Goal: Task Accomplishment & Management: Use online tool/utility

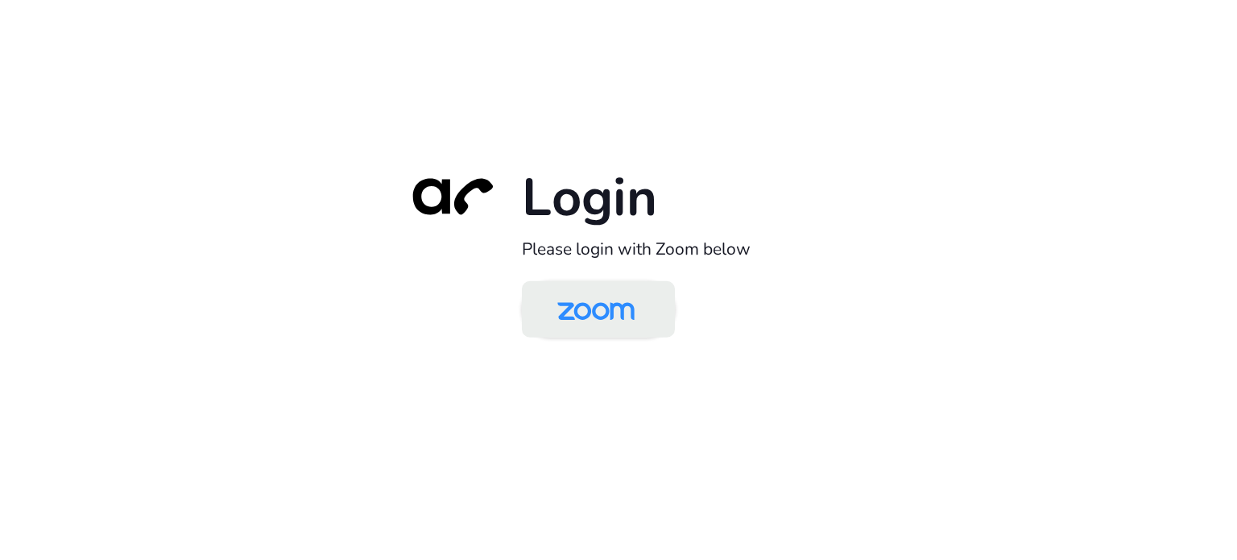
click at [594, 306] on img at bounding box center [595, 310] width 111 height 52
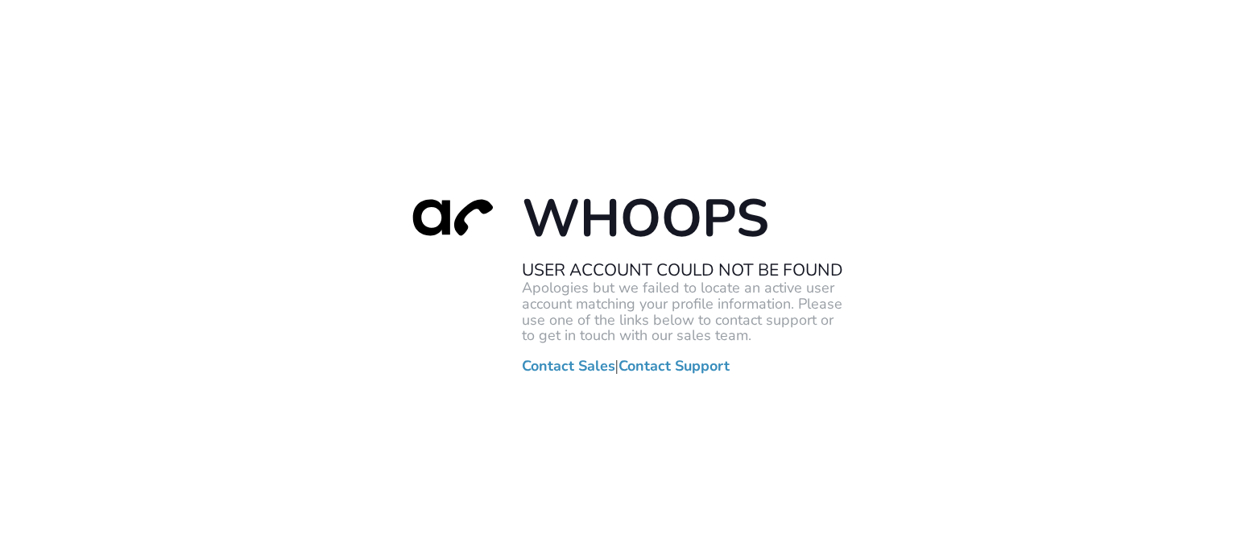
click at [615, 555] on div "Whoops User Account Could Not Be Found Apologies but we failed to locate an act…" at bounding box center [618, 280] width 1237 height 560
click at [248, 347] on div "Whoops User Account Could Not Be Found Apologies but we failed to locate an act…" at bounding box center [618, 280] width 1237 height 560
click at [767, 70] on div "Whoops User Account Could Not Be Found Apologies but we failed to locate an act…" at bounding box center [618, 280] width 1237 height 560
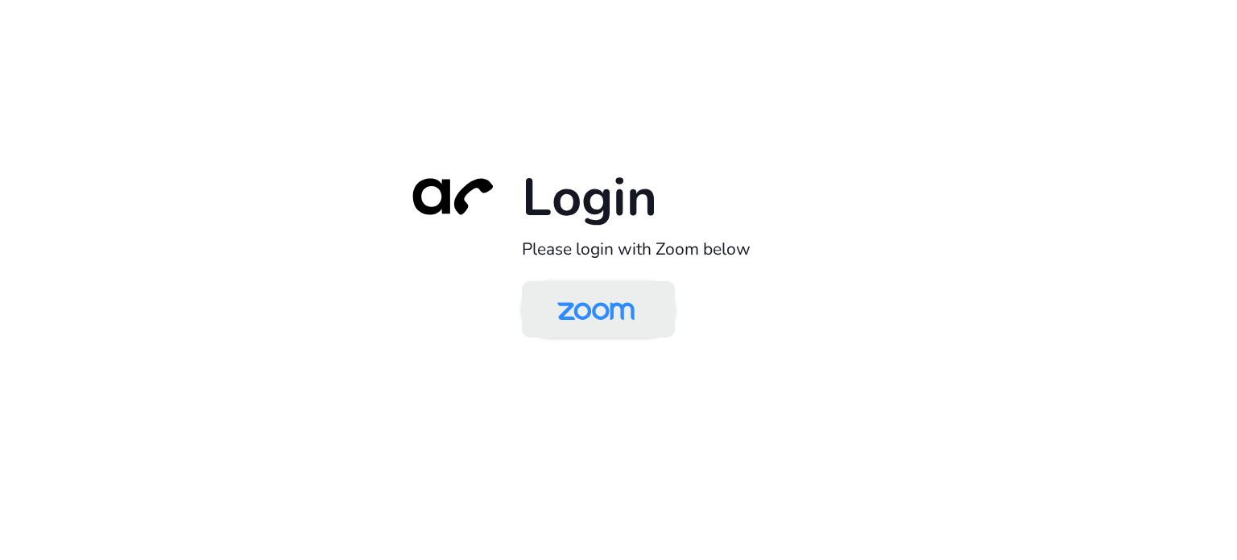
click at [631, 306] on img at bounding box center [595, 310] width 111 height 52
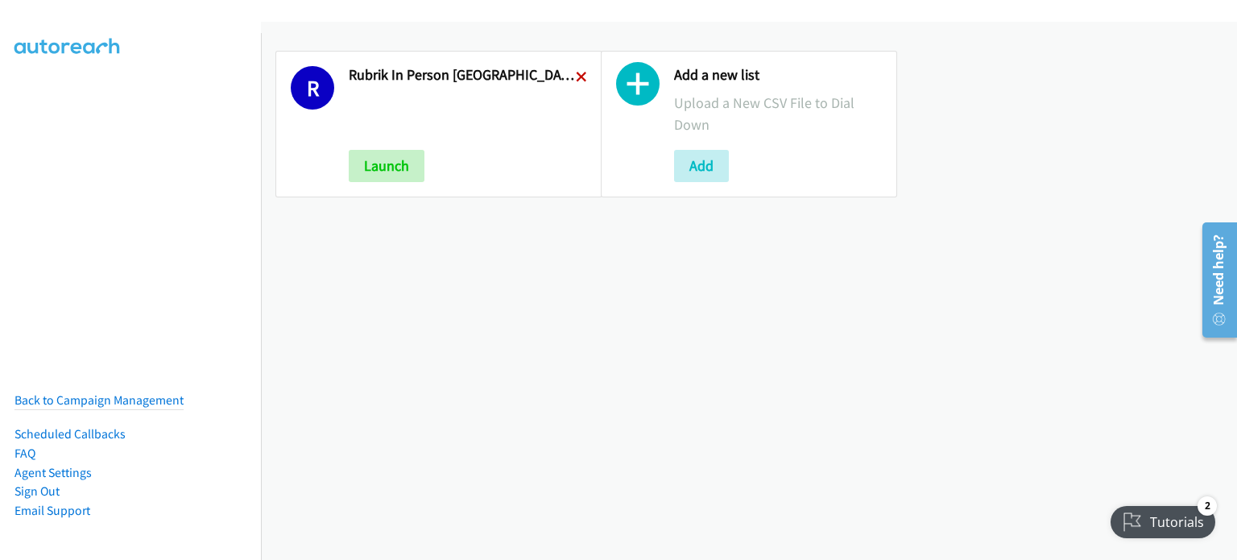
click at [576, 72] on icon at bounding box center [581, 77] width 11 height 11
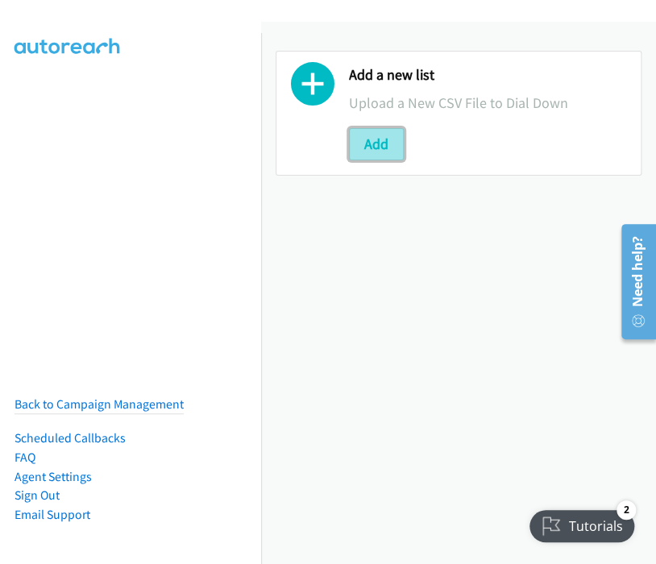
click at [369, 139] on button "Add" at bounding box center [376, 144] width 55 height 32
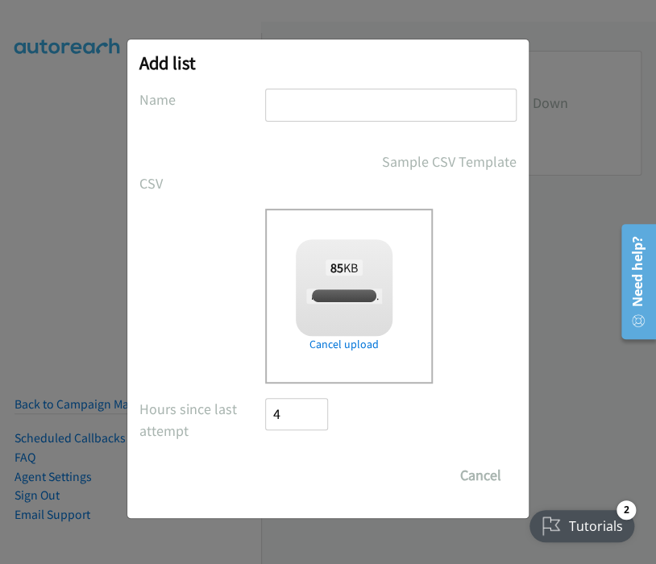
checkbox input "true"
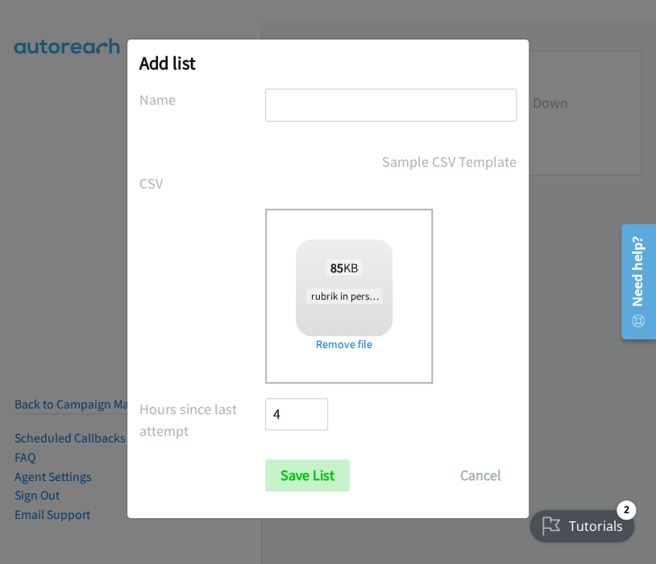
click at [280, 105] on input "text" at bounding box center [390, 105] width 251 height 33
click at [453, 103] on input "rubrik in person brisbane wed 1" at bounding box center [390, 105] width 251 height 33
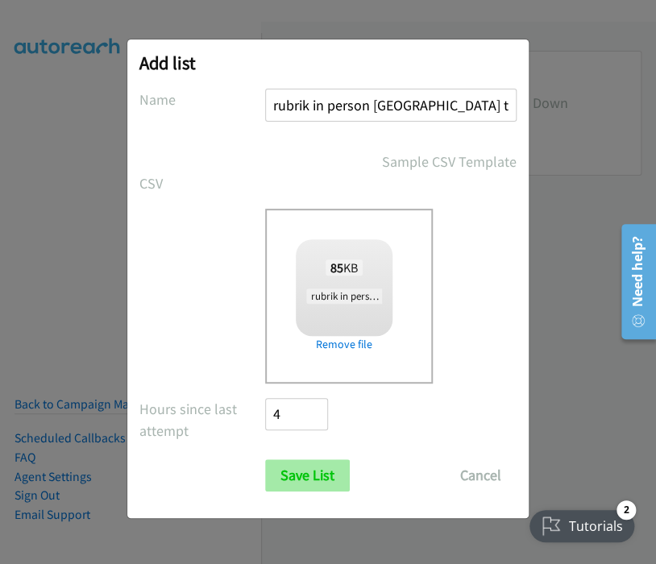
type input "rubrik in person brisbane tues 1"
click at [304, 466] on input "Save List" at bounding box center [307, 475] width 85 height 32
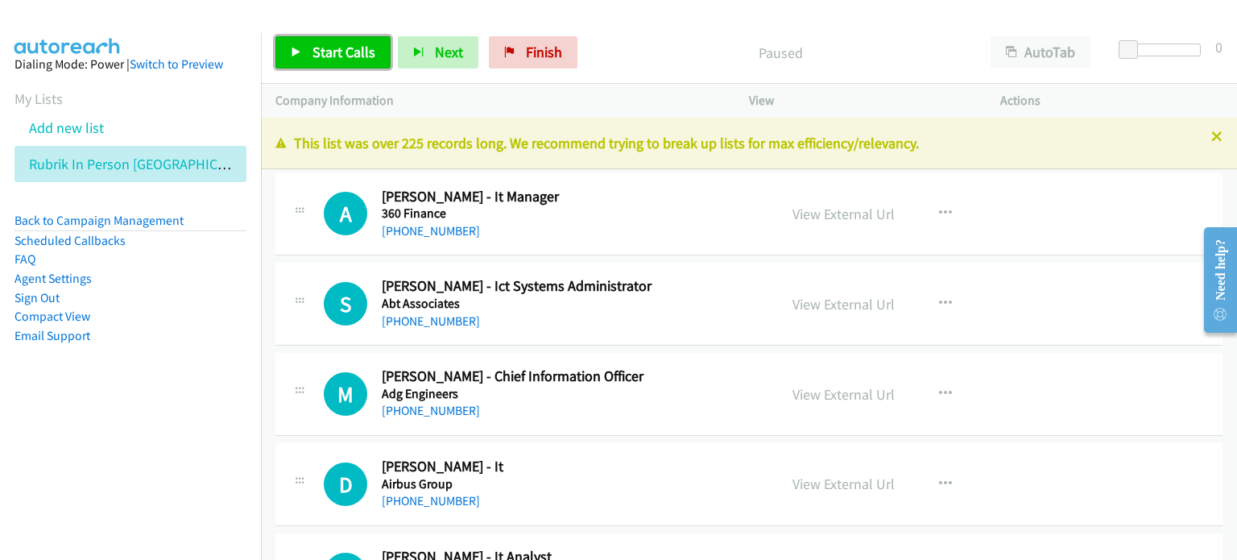
click at [322, 37] on link "Start Calls" at bounding box center [332, 52] width 115 height 32
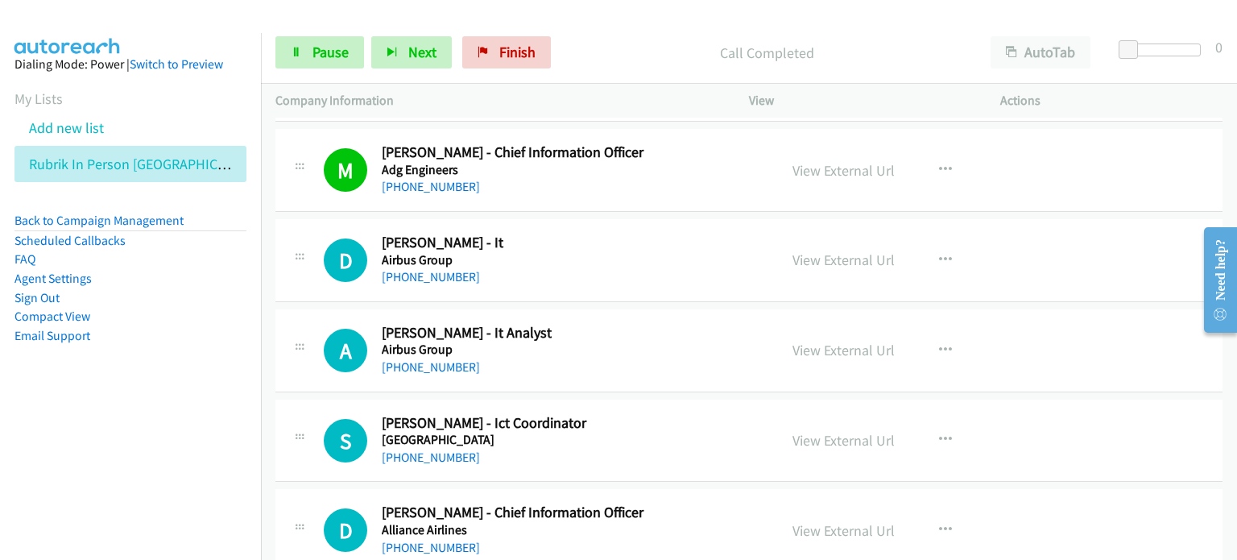
scroll to position [242, 0]
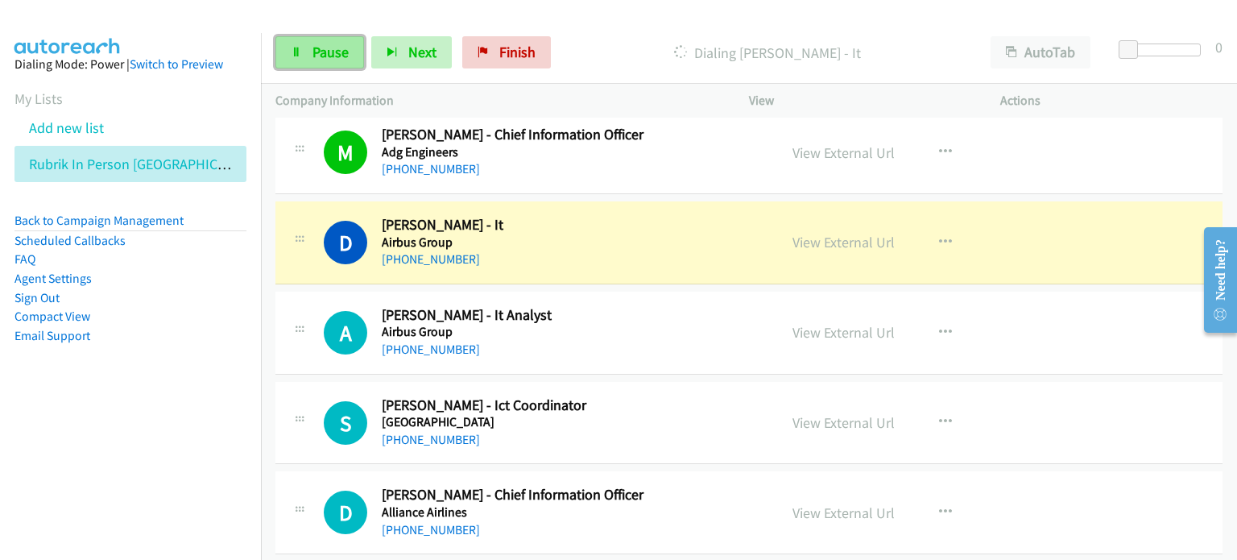
click at [336, 48] on span "Pause" at bounding box center [330, 52] width 36 height 19
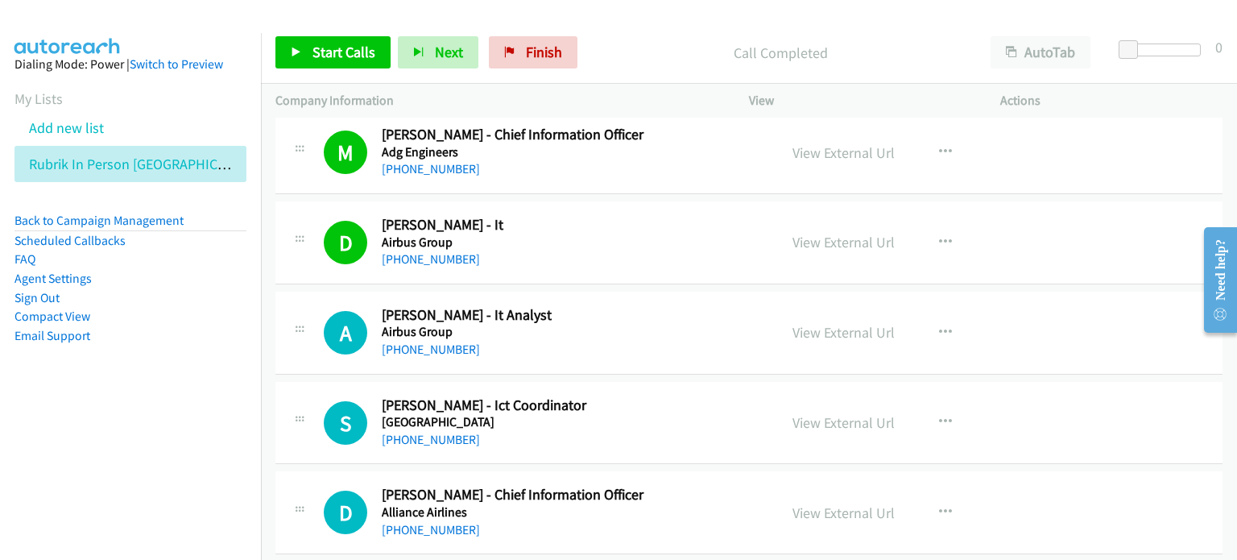
click at [644, 42] on p "Call Completed" at bounding box center [780, 53] width 362 height 22
click at [655, 242] on link "View External Url" at bounding box center [843, 242] width 102 height 19
click at [335, 48] on span "Start Calls" at bounding box center [343, 52] width 63 height 19
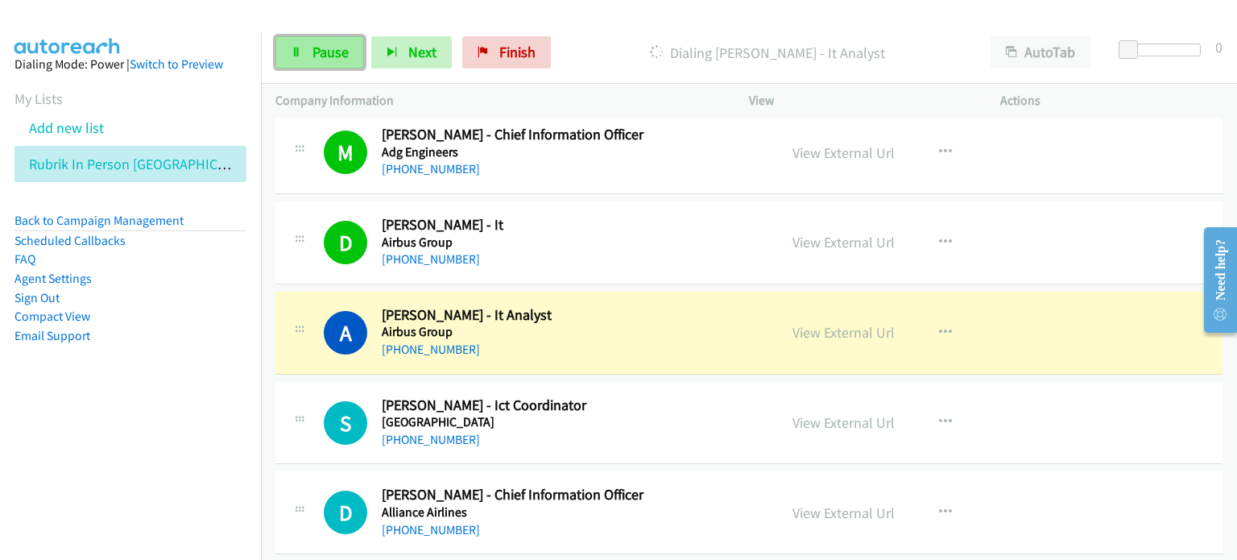
click at [329, 43] on span "Pause" at bounding box center [330, 52] width 36 height 19
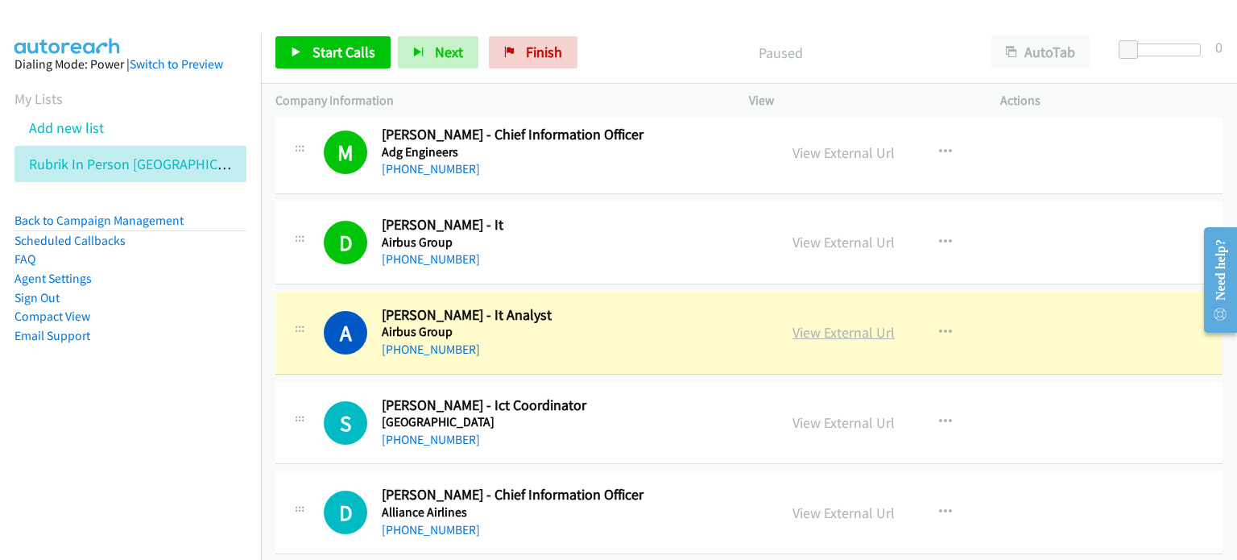
click at [655, 335] on link "View External Url" at bounding box center [843, 332] width 102 height 19
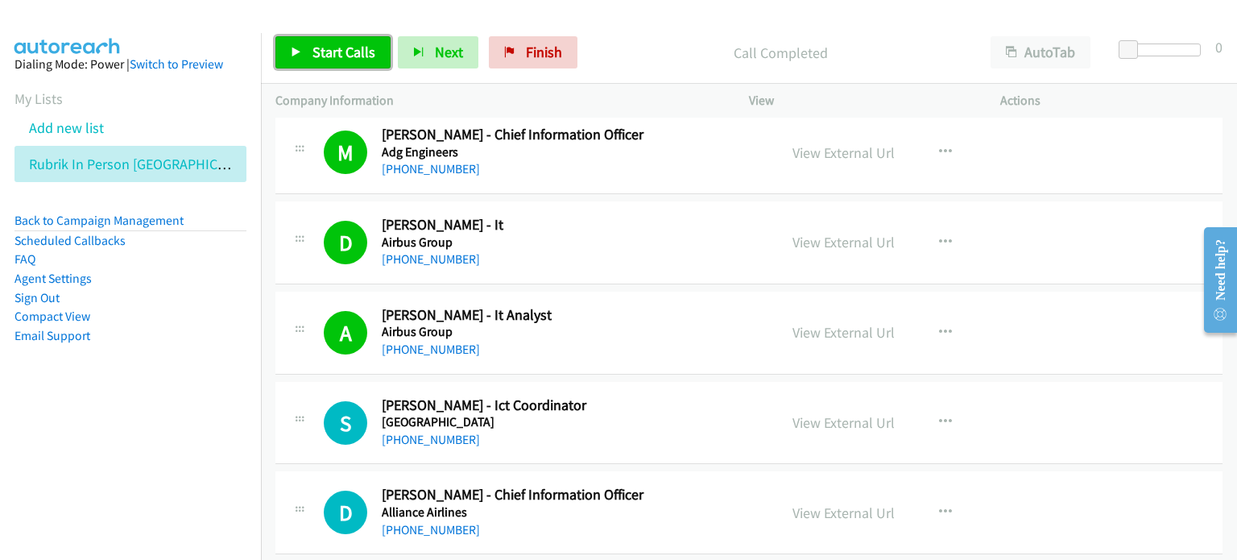
click at [325, 49] on span "Start Calls" at bounding box center [343, 52] width 63 height 19
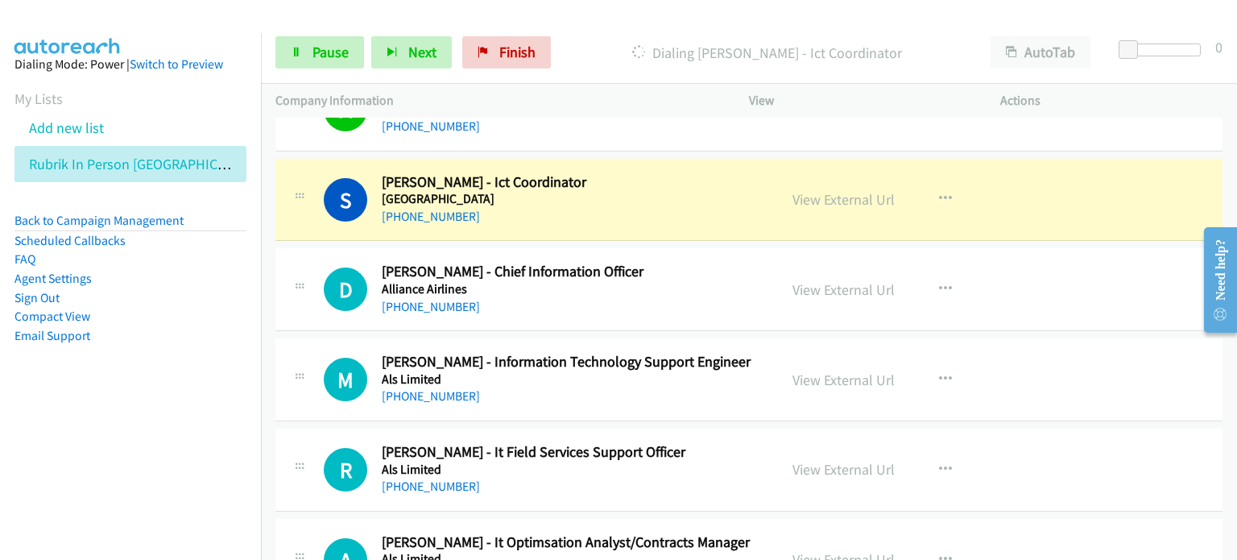
scroll to position [483, 0]
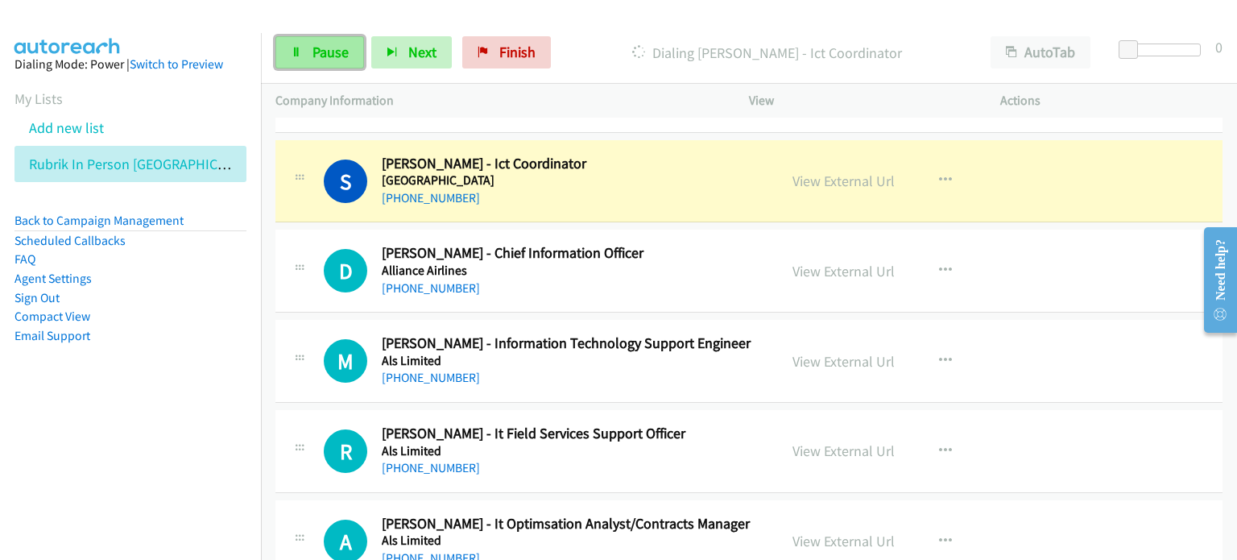
click at [333, 57] on span "Pause" at bounding box center [330, 52] width 36 height 19
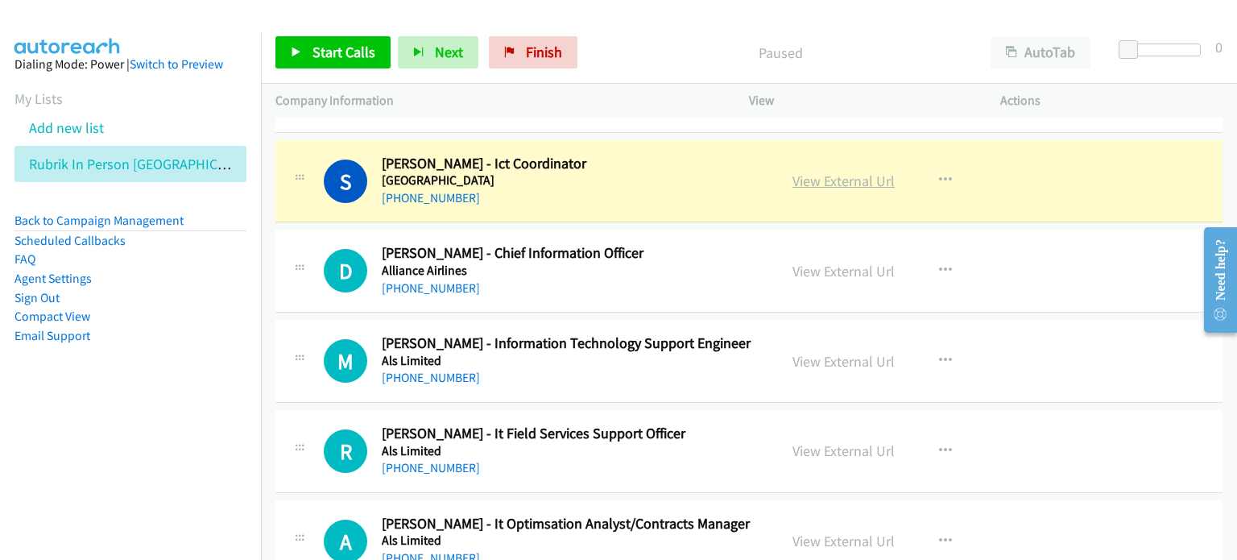
click at [655, 179] on link "View External Url" at bounding box center [843, 181] width 102 height 19
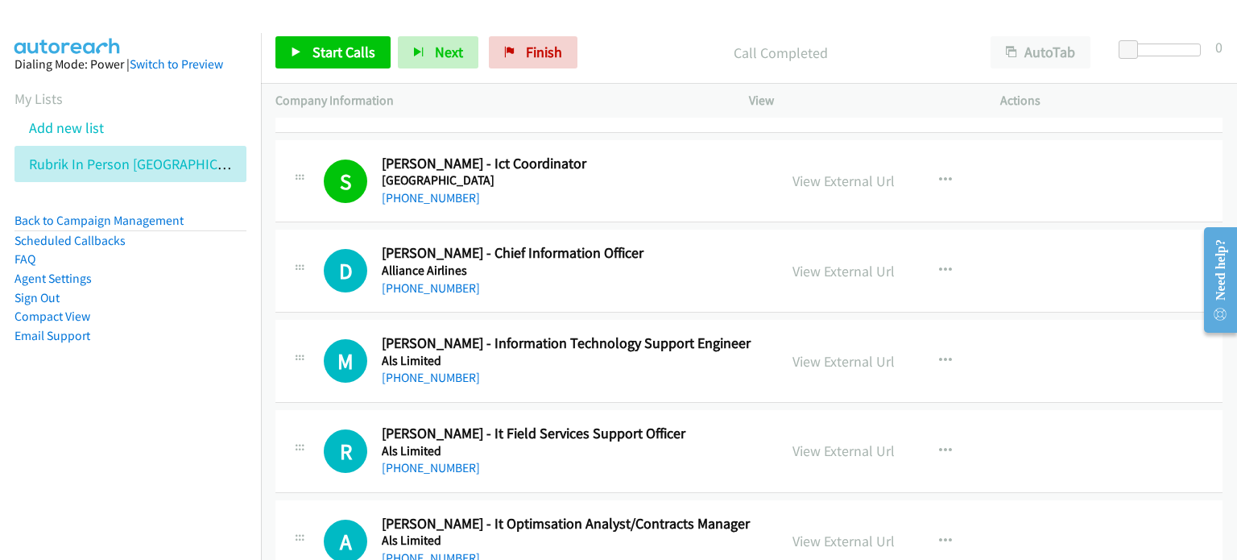
click at [642, 39] on div "Call Completed" at bounding box center [780, 52] width 391 height 32
click at [327, 39] on link "Start Calls" at bounding box center [332, 52] width 115 height 32
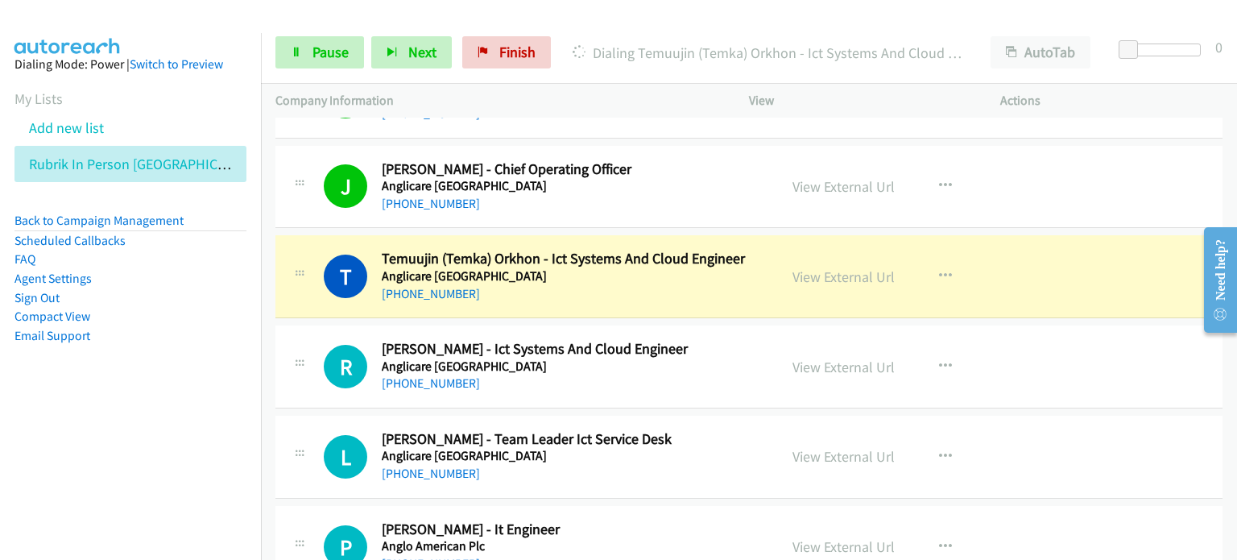
scroll to position [1047, 0]
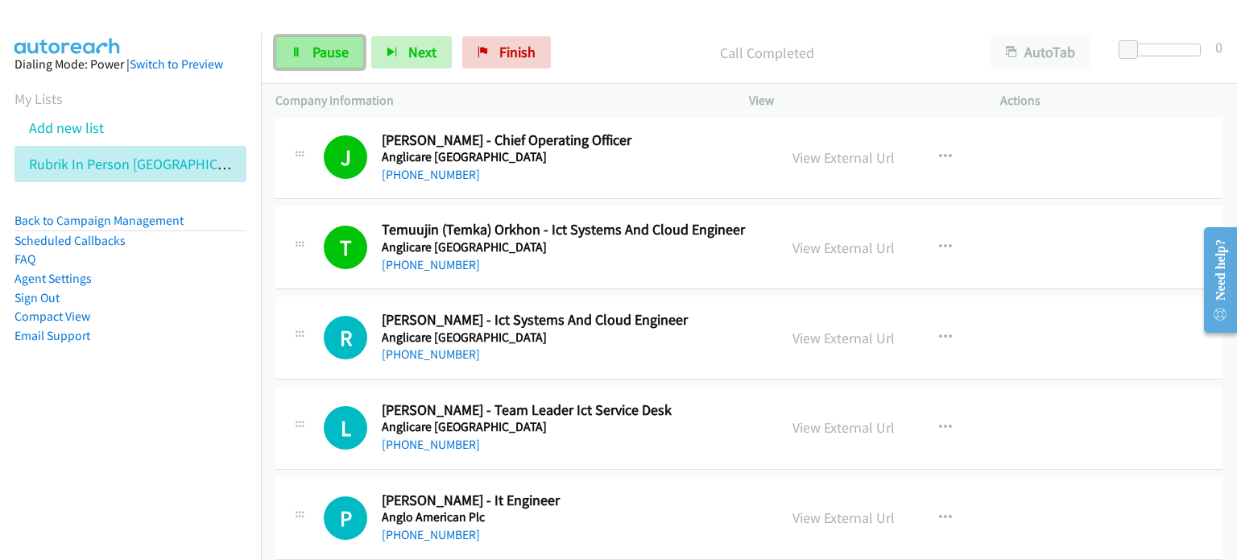
click at [316, 45] on span "Pause" at bounding box center [330, 52] width 36 height 19
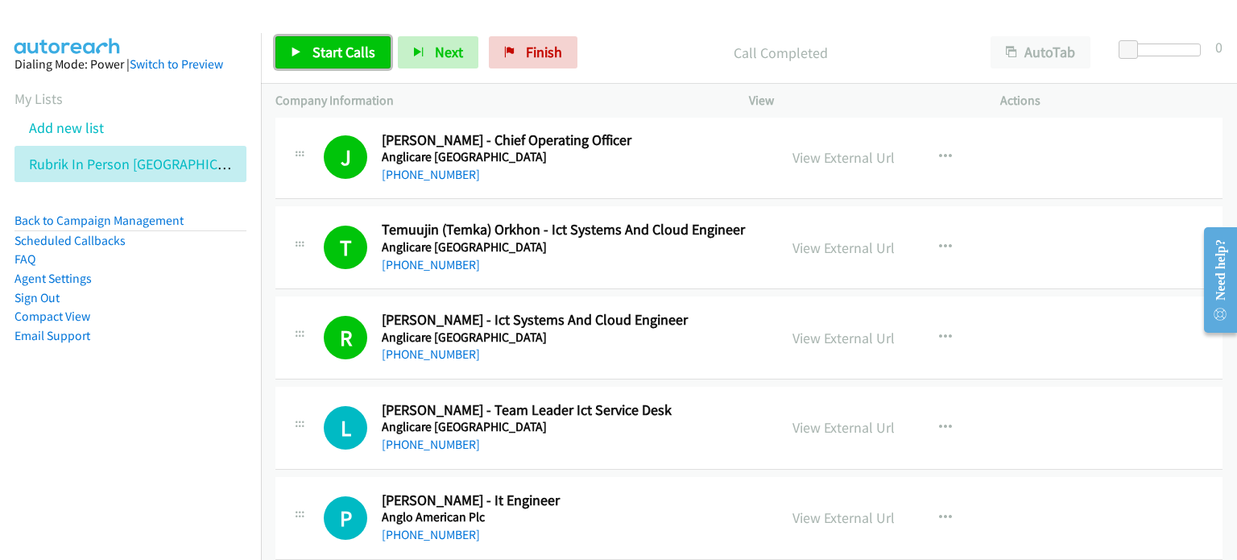
click at [332, 46] on span "Start Calls" at bounding box center [343, 52] width 63 height 19
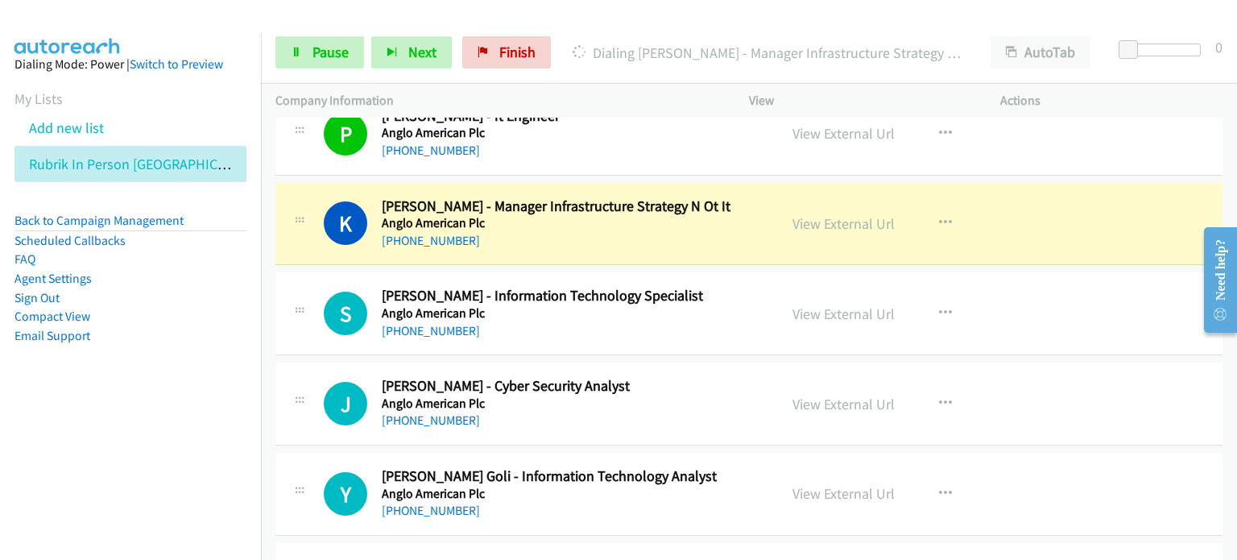
scroll to position [1450, 0]
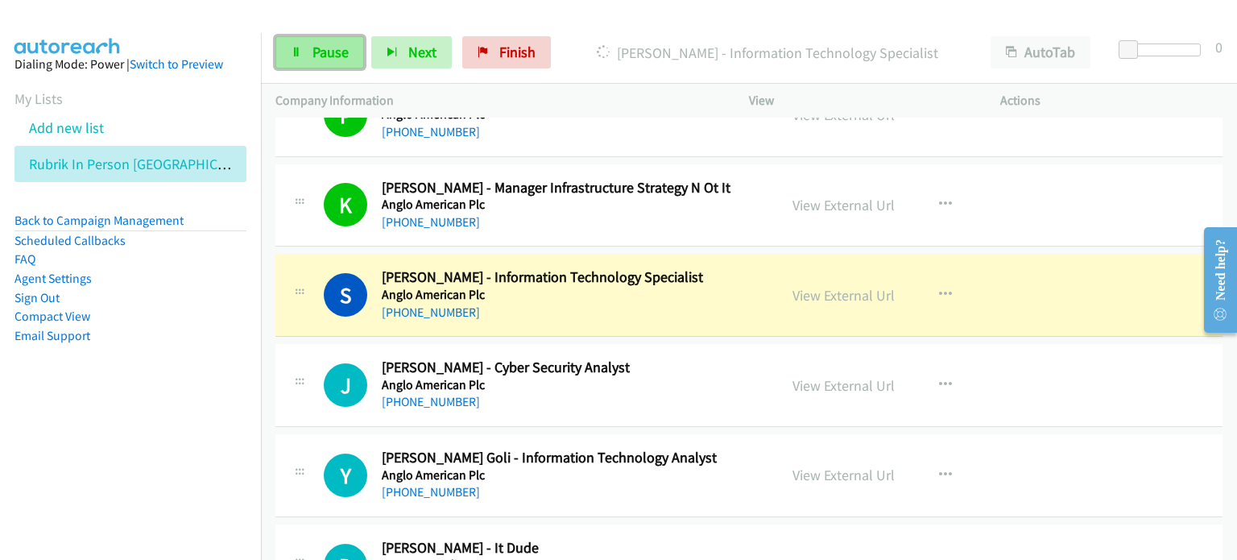
click at [312, 48] on span "Pause" at bounding box center [330, 52] width 36 height 19
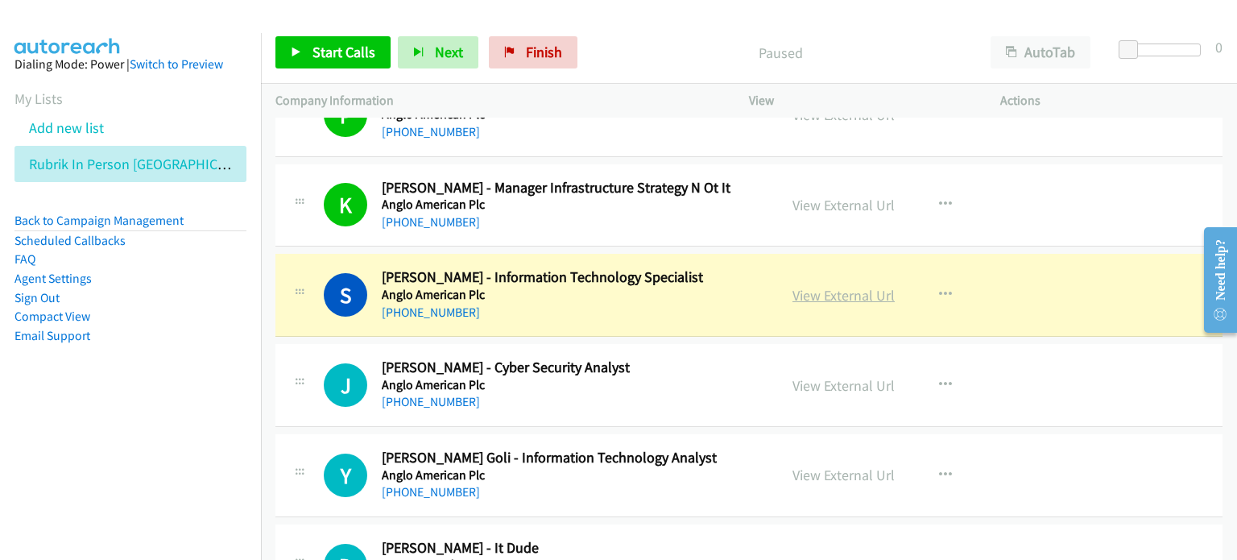
click at [655, 294] on link "View External Url" at bounding box center [843, 295] width 102 height 19
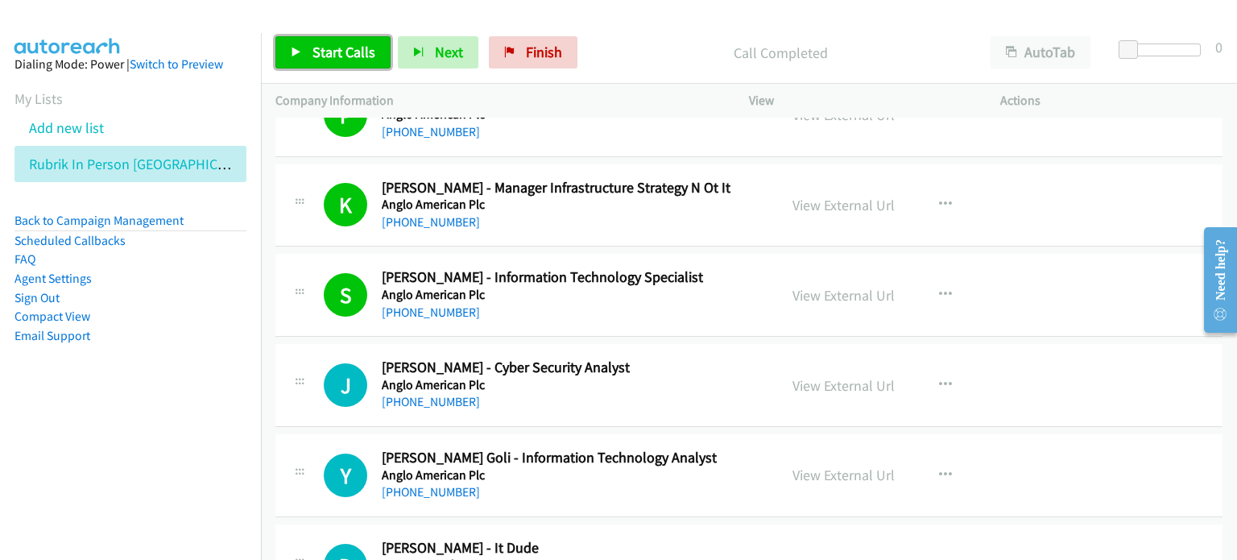
click at [322, 48] on span "Start Calls" at bounding box center [343, 52] width 63 height 19
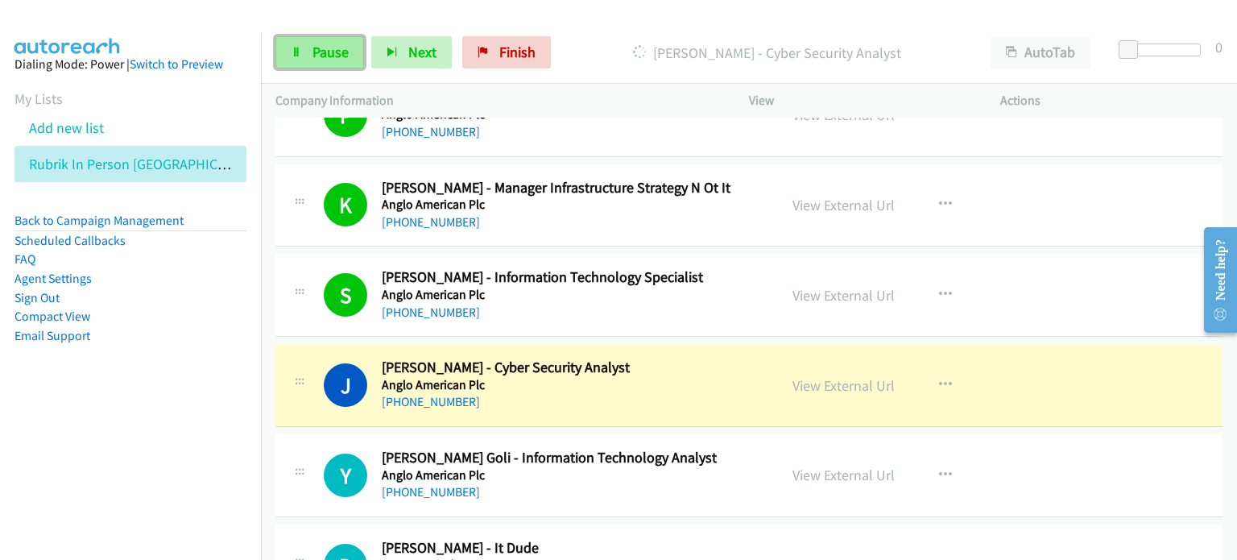
click at [323, 47] on span "Pause" at bounding box center [330, 52] width 36 height 19
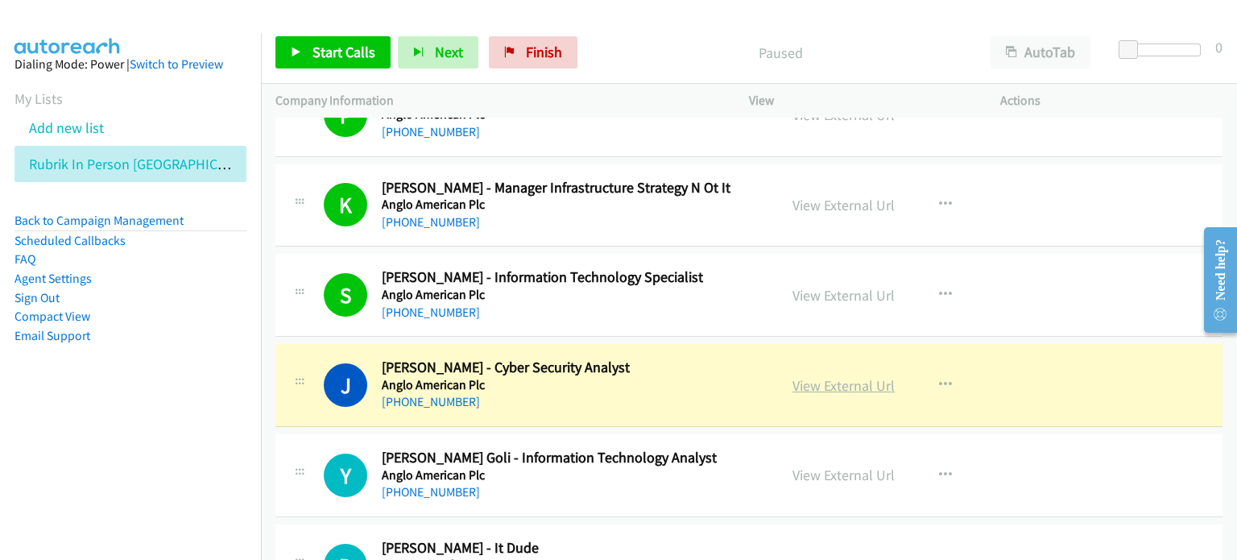
click at [655, 376] on link "View External Url" at bounding box center [843, 385] width 102 height 19
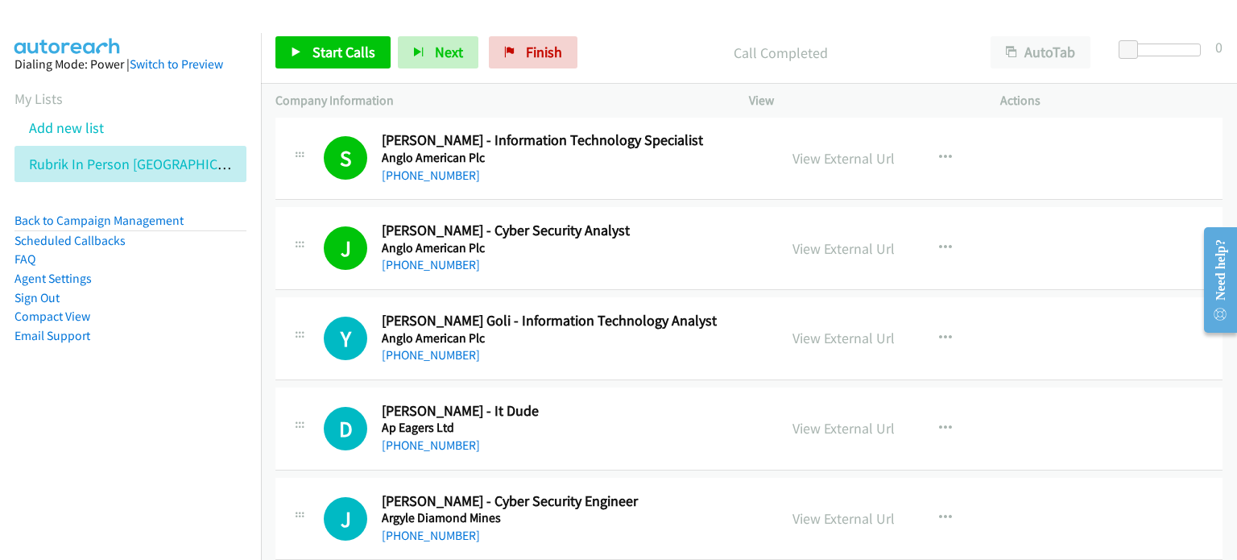
scroll to position [1611, 0]
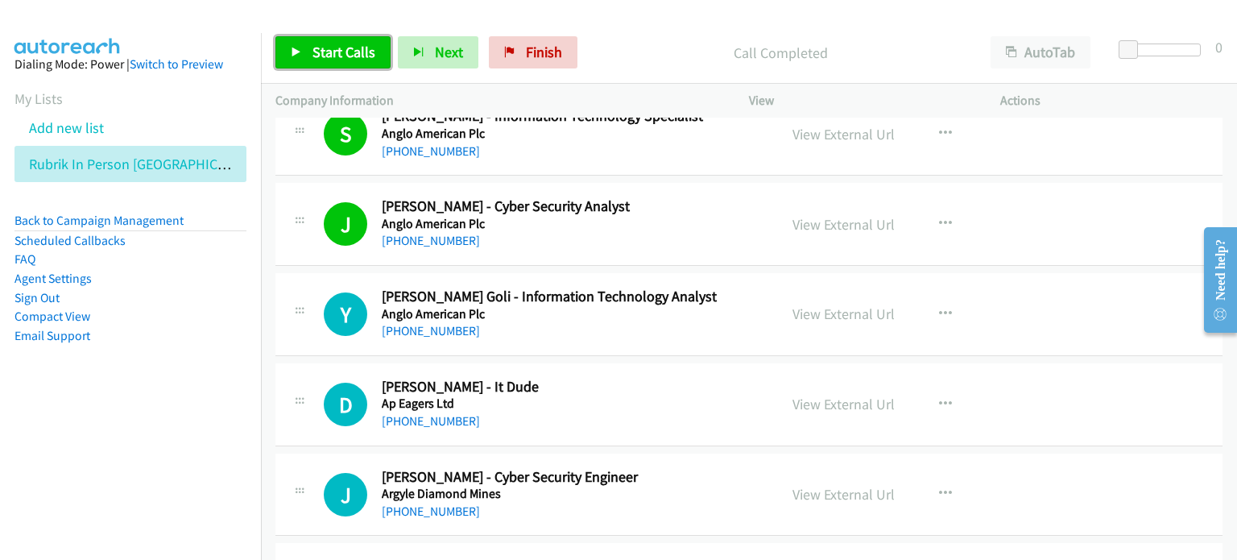
click at [341, 48] on span "Start Calls" at bounding box center [343, 52] width 63 height 19
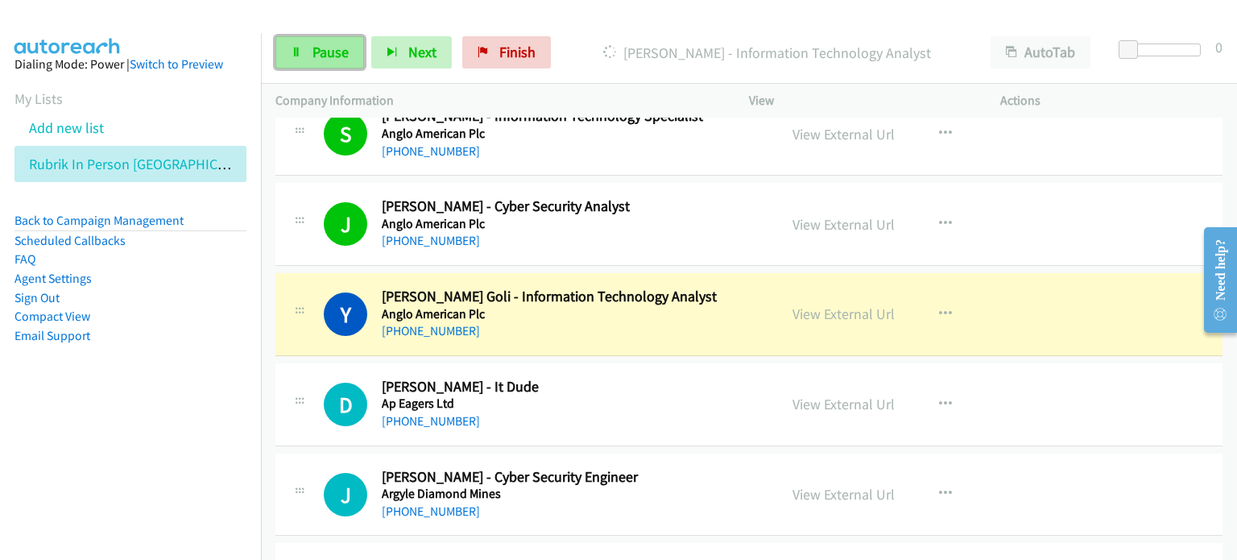
click at [319, 48] on span "Pause" at bounding box center [330, 52] width 36 height 19
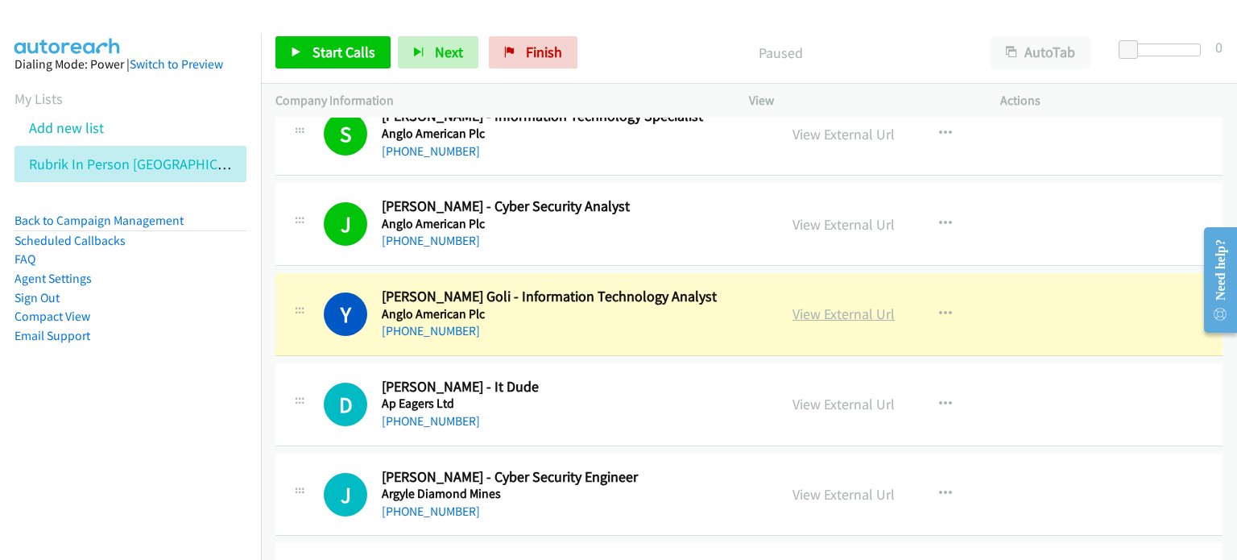
click at [655, 308] on link "View External Url" at bounding box center [843, 313] width 102 height 19
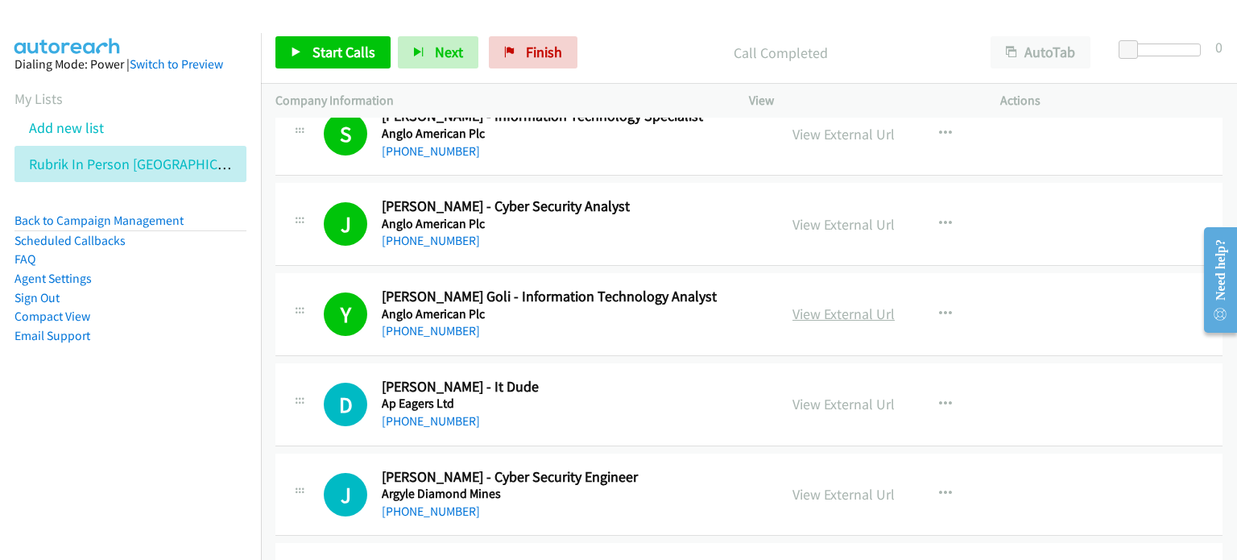
click at [655, 315] on link "View External Url" at bounding box center [843, 313] width 102 height 19
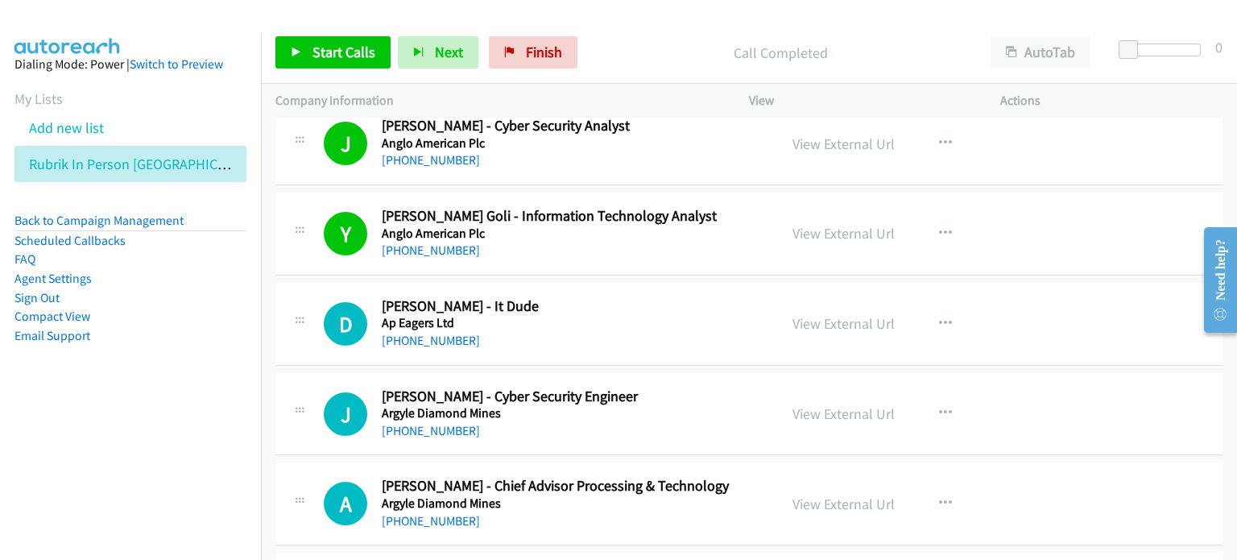
scroll to position [1772, 0]
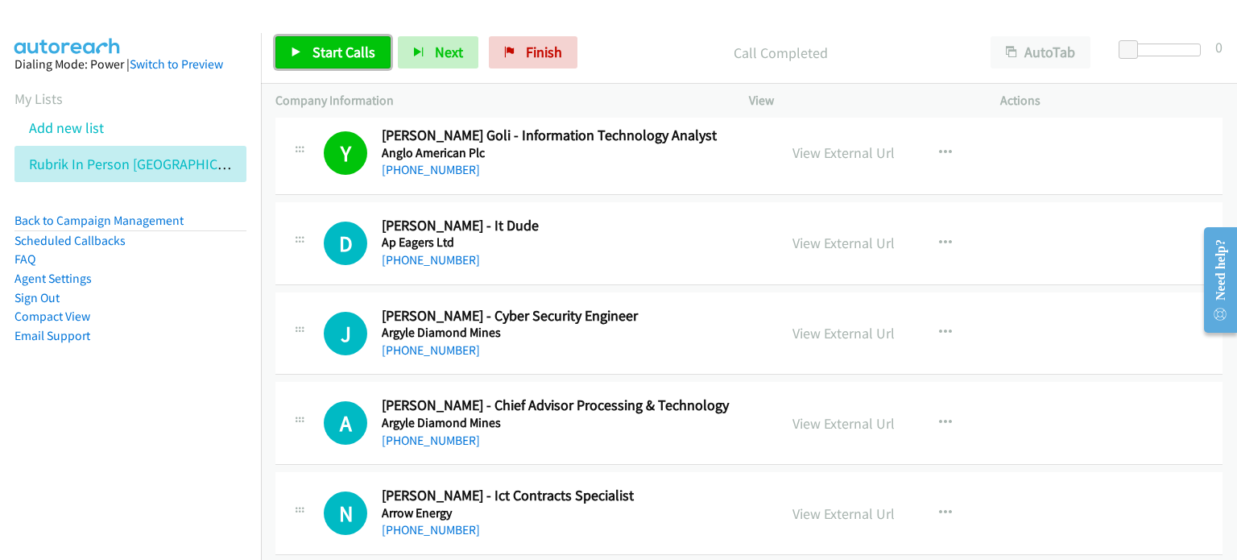
click at [343, 47] on span "Start Calls" at bounding box center [343, 52] width 63 height 19
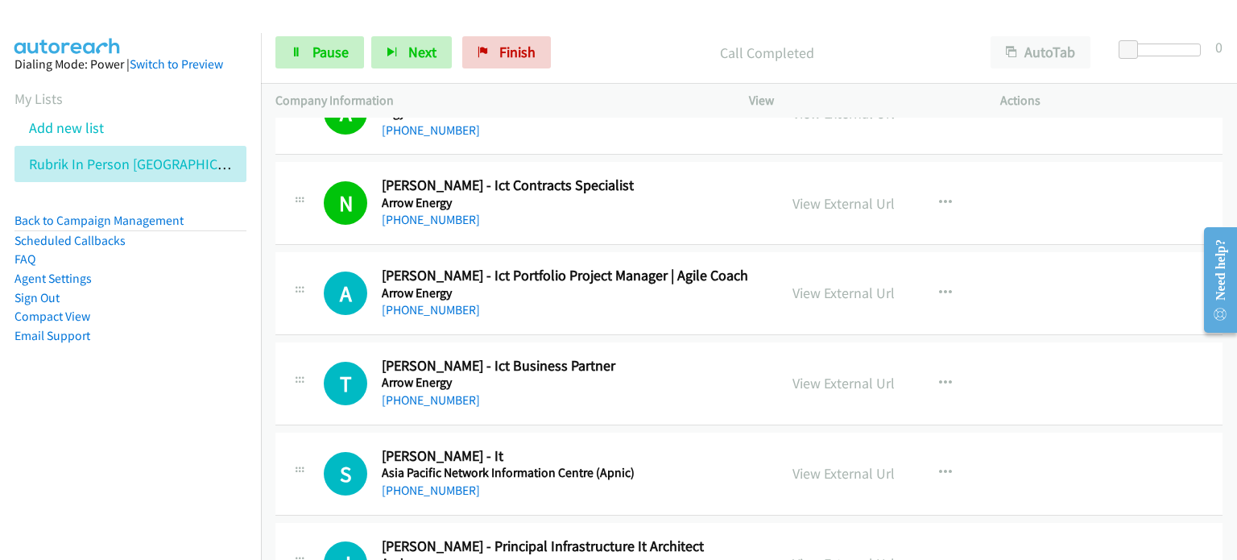
scroll to position [2094, 0]
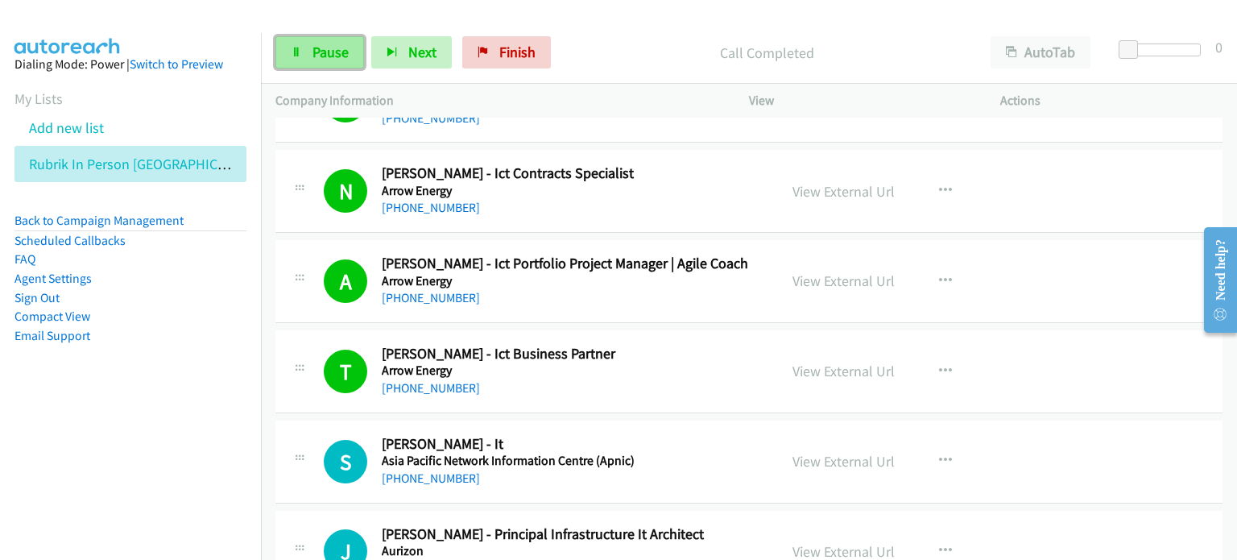
click at [318, 44] on span "Pause" at bounding box center [330, 52] width 36 height 19
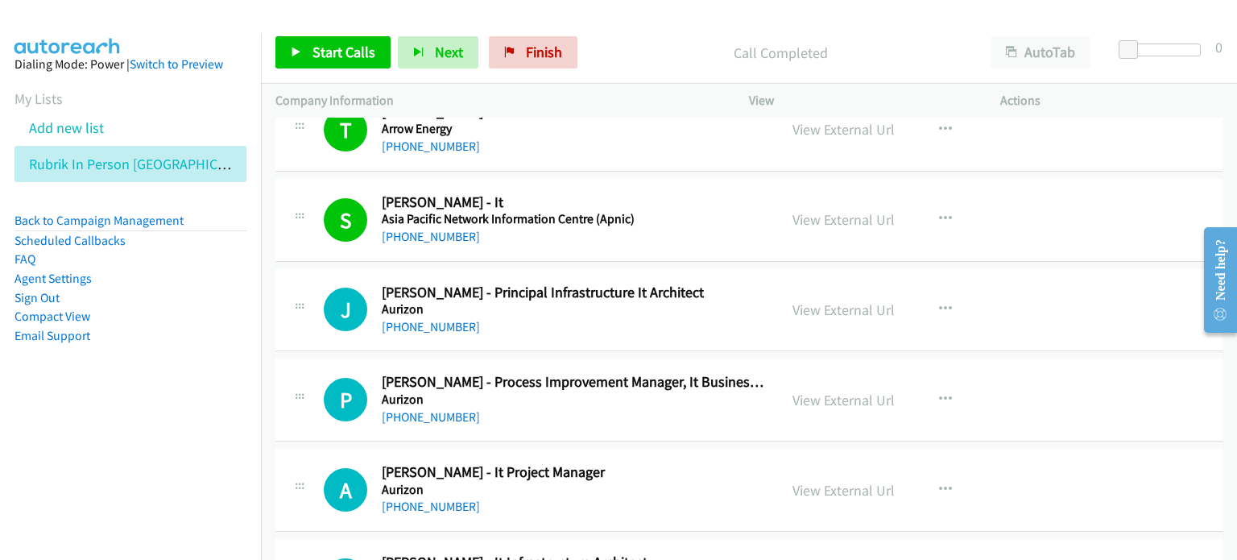
scroll to position [2255, 0]
